Goal: Information Seeking & Learning: Learn about a topic

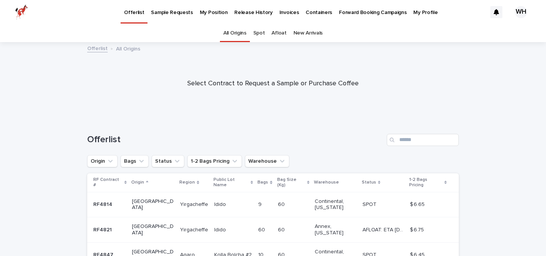
click at [204, 13] on p "My Position" at bounding box center [214, 8] width 28 height 16
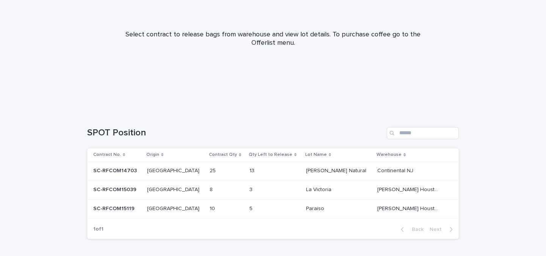
scroll to position [109, 0]
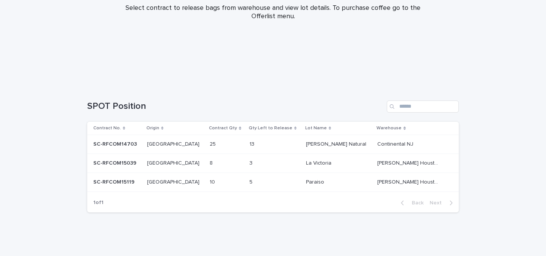
click at [149, 38] on div at bounding box center [273, 9] width 546 height 152
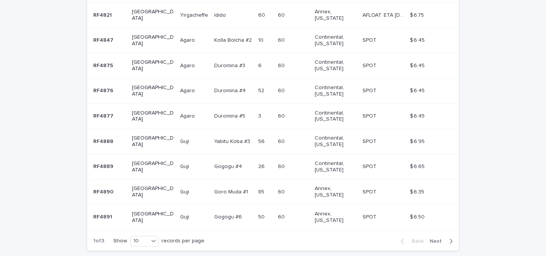
scroll to position [229, 0]
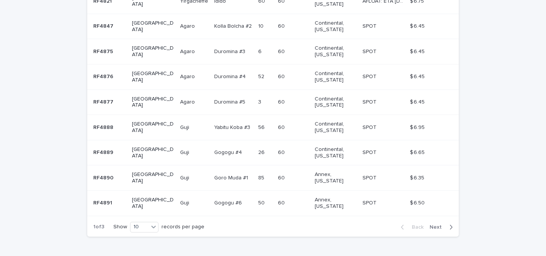
click at [439, 224] on span "Next" at bounding box center [437, 226] width 17 height 5
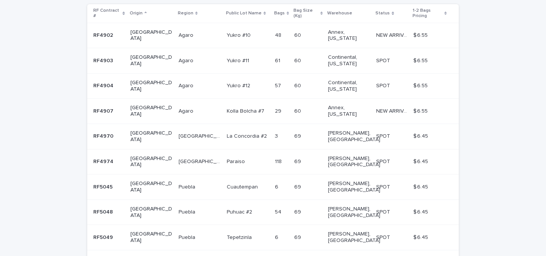
scroll to position [197, 0]
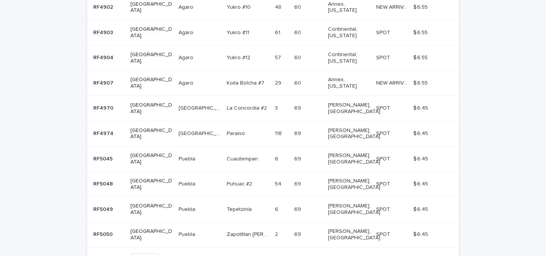
click at [436, 255] on span "Next" at bounding box center [437, 258] width 17 height 5
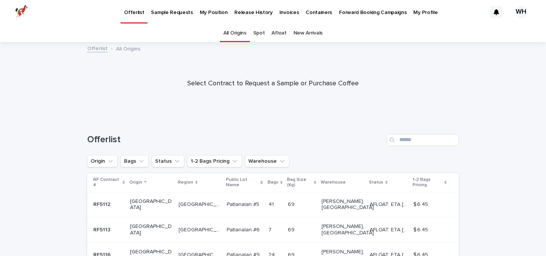
click at [310, 34] on link "New Arrivals" at bounding box center [307, 33] width 29 height 18
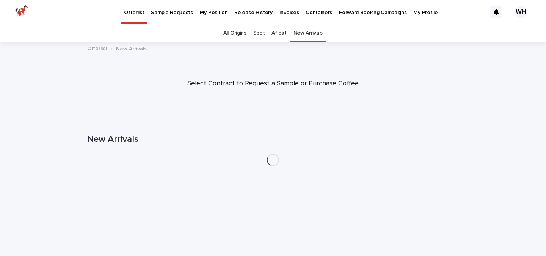
click at [275, 32] on link "Afloat" at bounding box center [278, 33] width 15 height 18
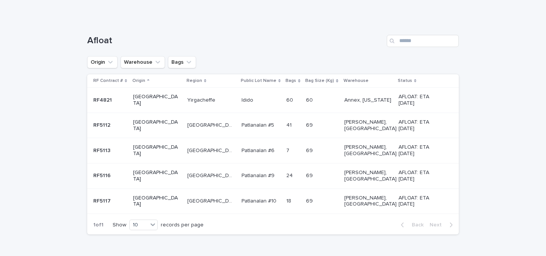
scroll to position [122, 0]
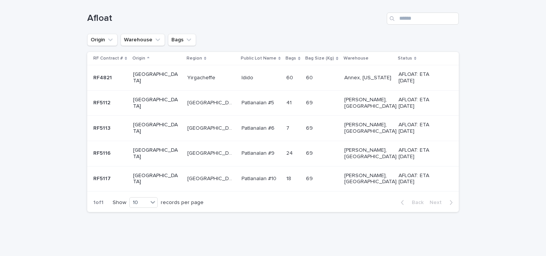
click at [187, 79] on p "Yirgacheffe" at bounding box center [202, 77] width 30 height 8
